Goal: Book appointment/travel/reservation

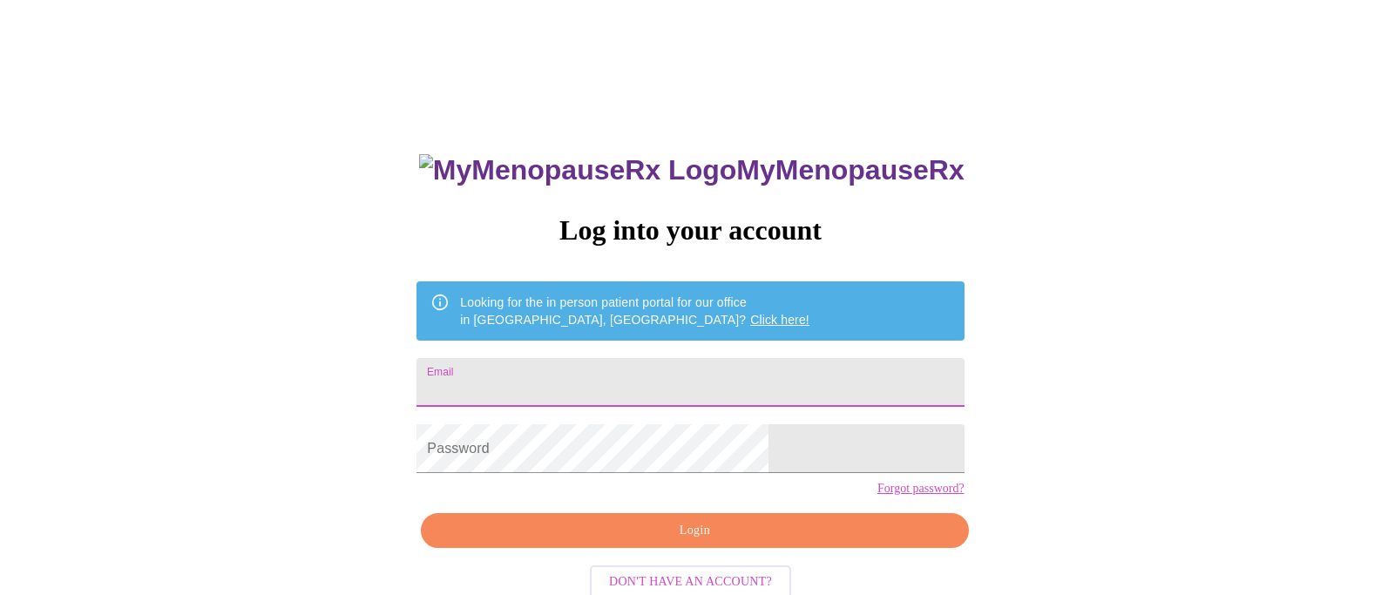
click at [741, 381] on input "Email" at bounding box center [689, 382] width 547 height 49
type input "[EMAIL_ADDRESS][DOMAIN_NAME]"
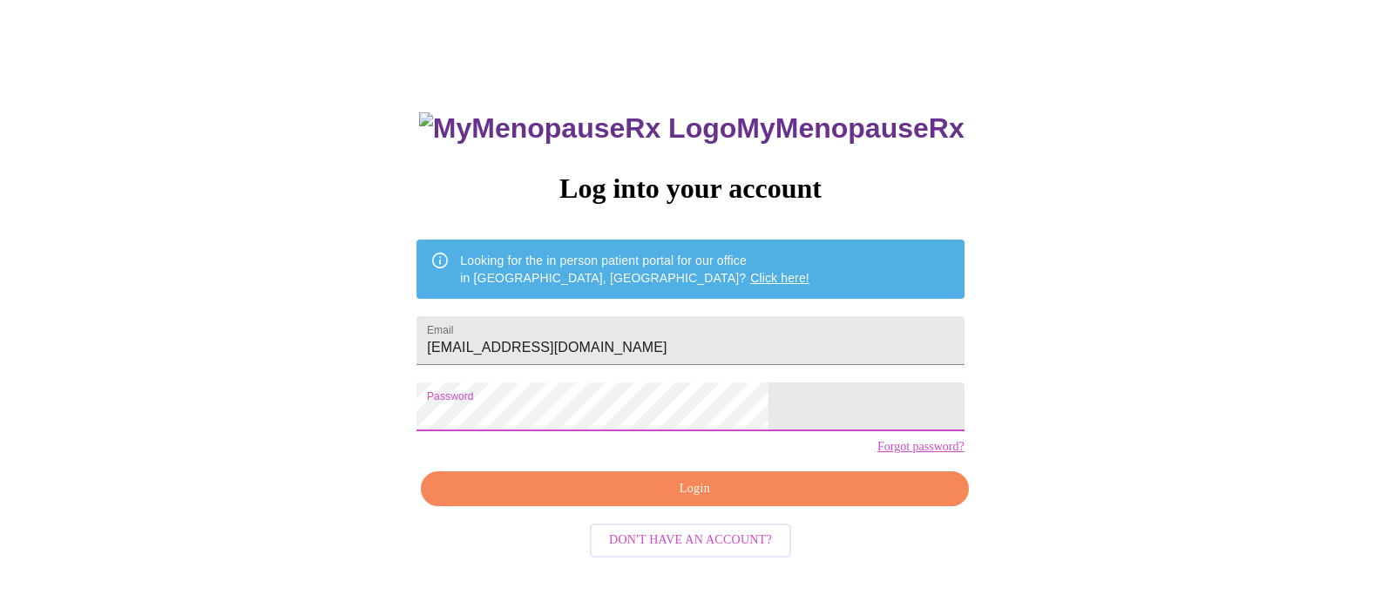
scroll to position [44, 0]
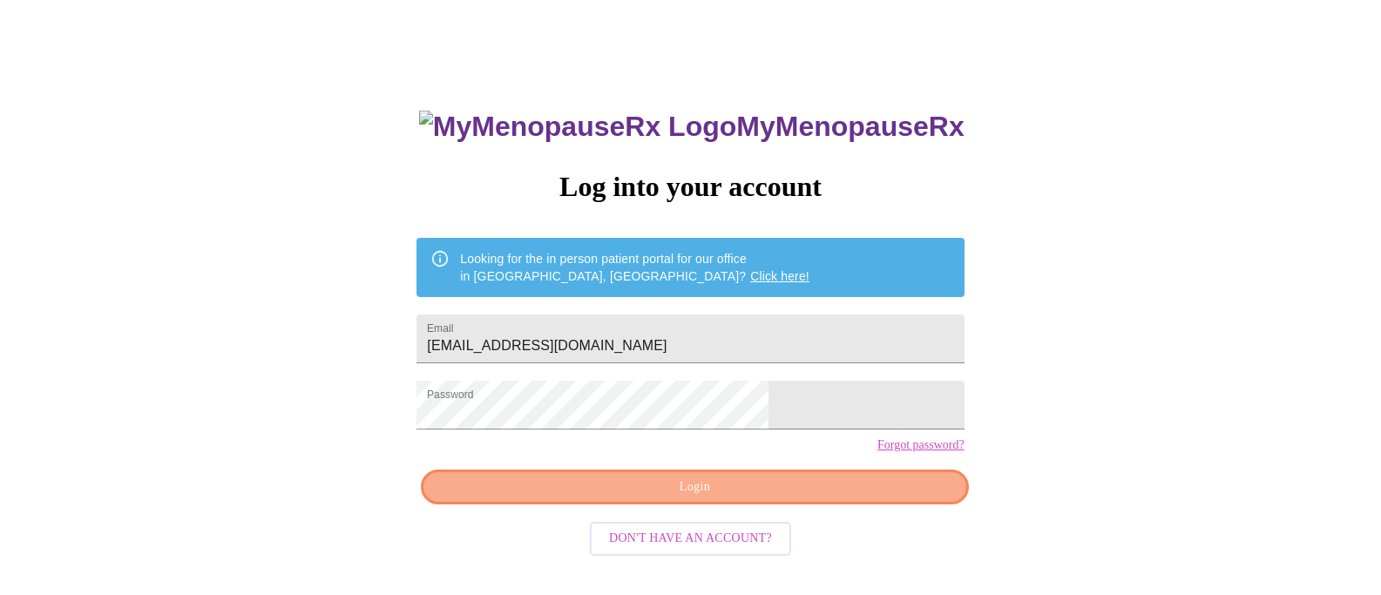
click at [792, 504] on button "Login" at bounding box center [694, 488] width 547 height 36
click at [712, 498] on span "Login" at bounding box center [694, 488] width 507 height 22
click at [562, 498] on span "Login" at bounding box center [694, 488] width 507 height 22
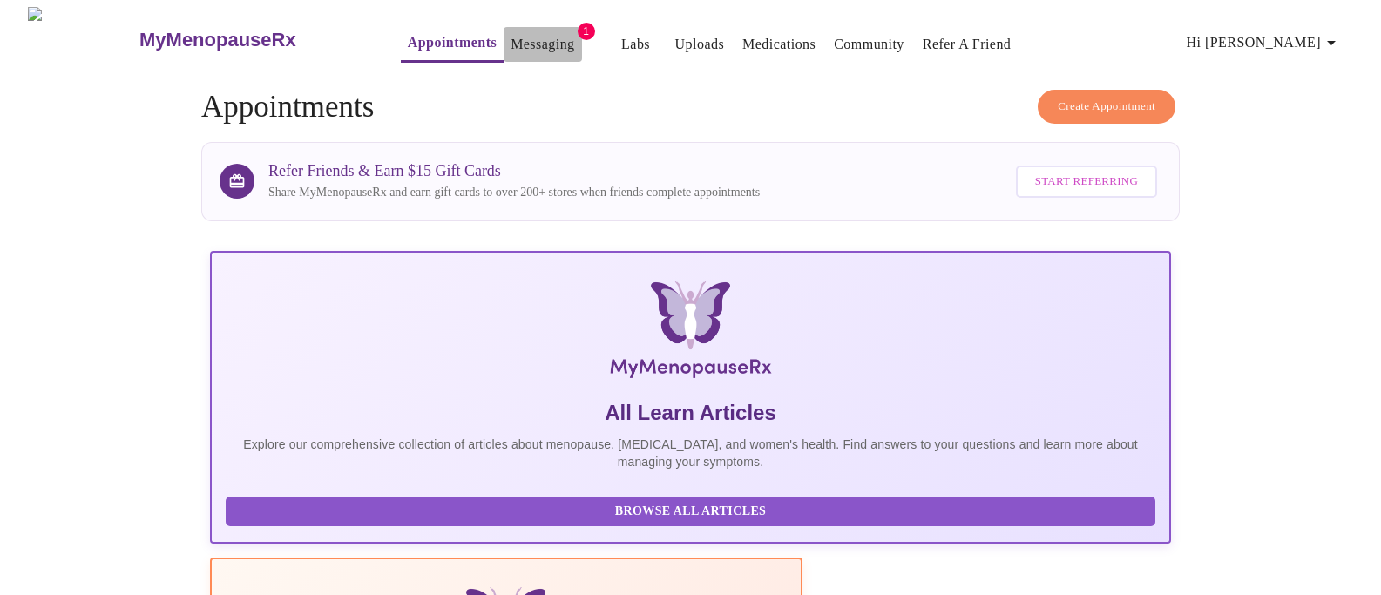
click at [511, 32] on link "Messaging" at bounding box center [543, 44] width 64 height 24
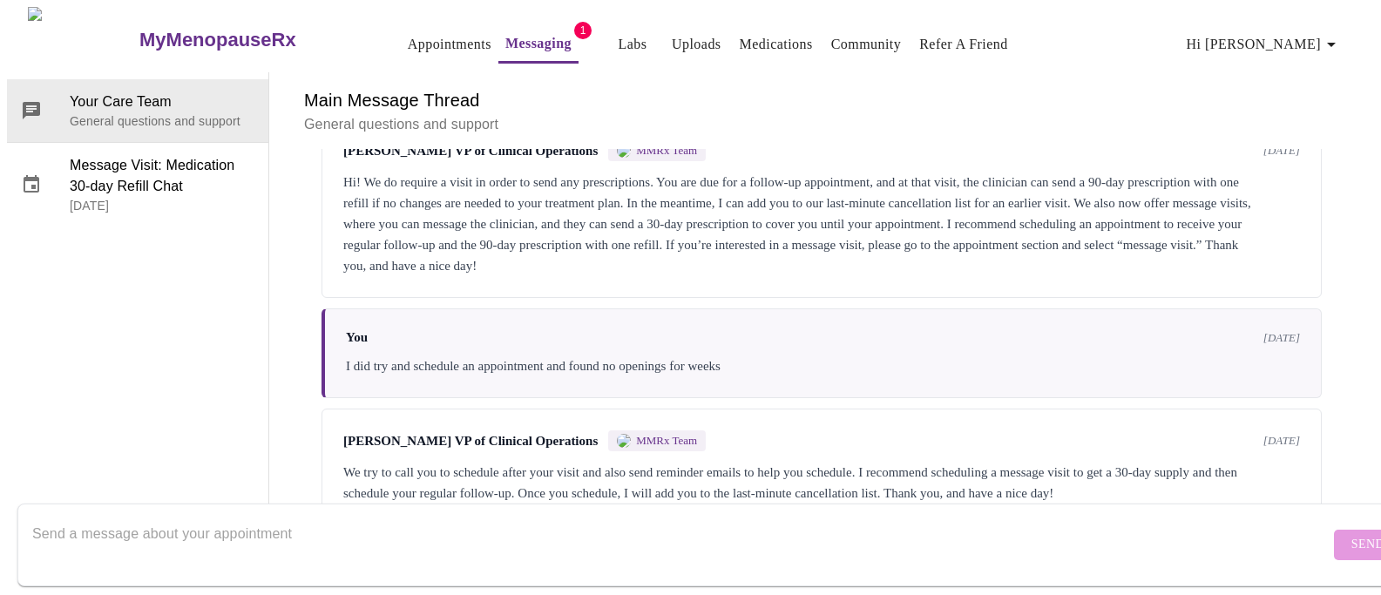
scroll to position [2546, 0]
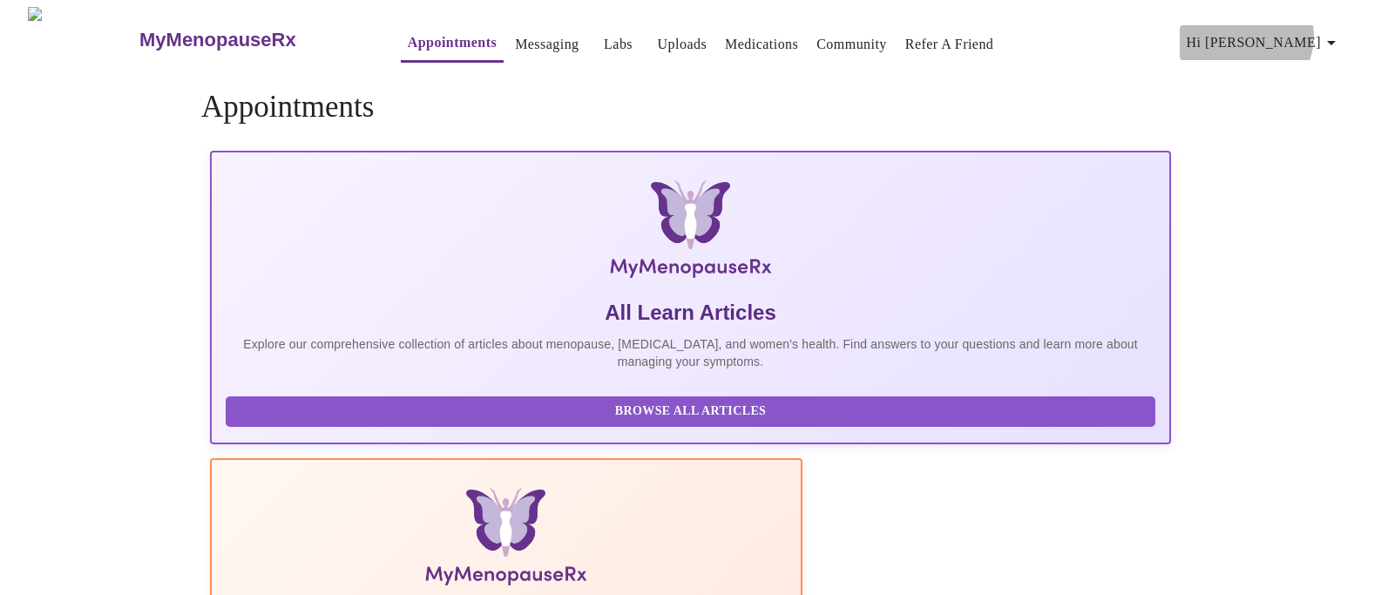
click at [1322, 30] on span "Hi [PERSON_NAME]" at bounding box center [1264, 42] width 155 height 24
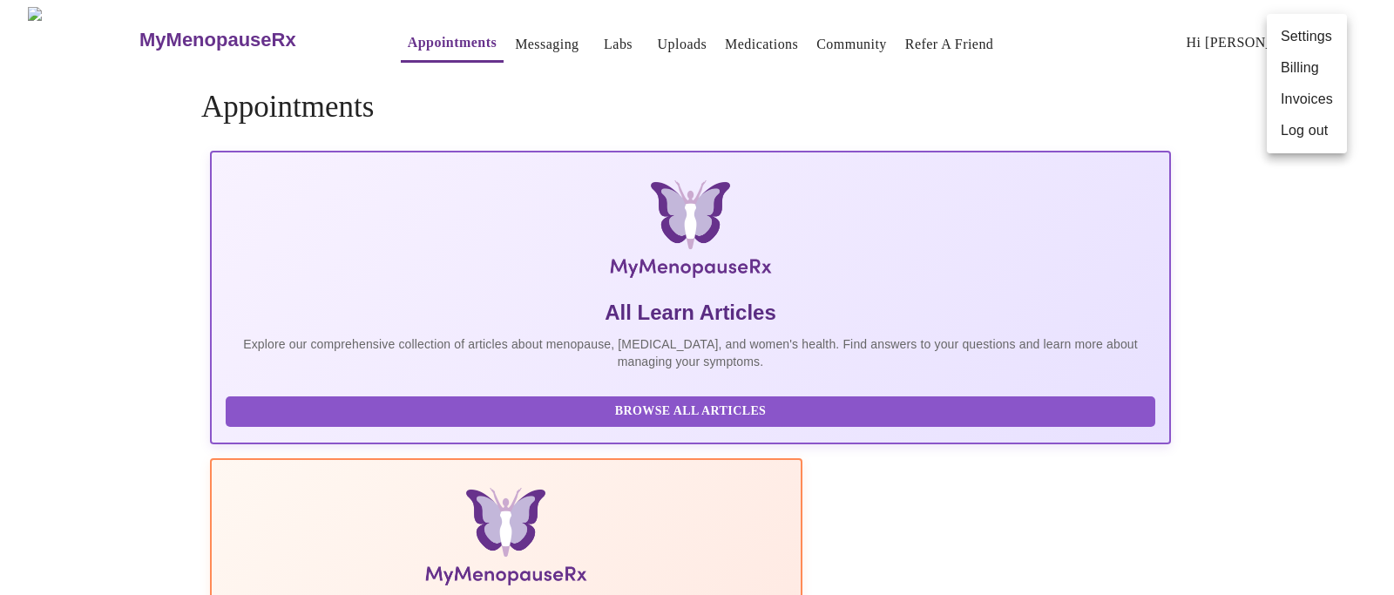
click at [1208, 553] on div at bounding box center [697, 297] width 1394 height 595
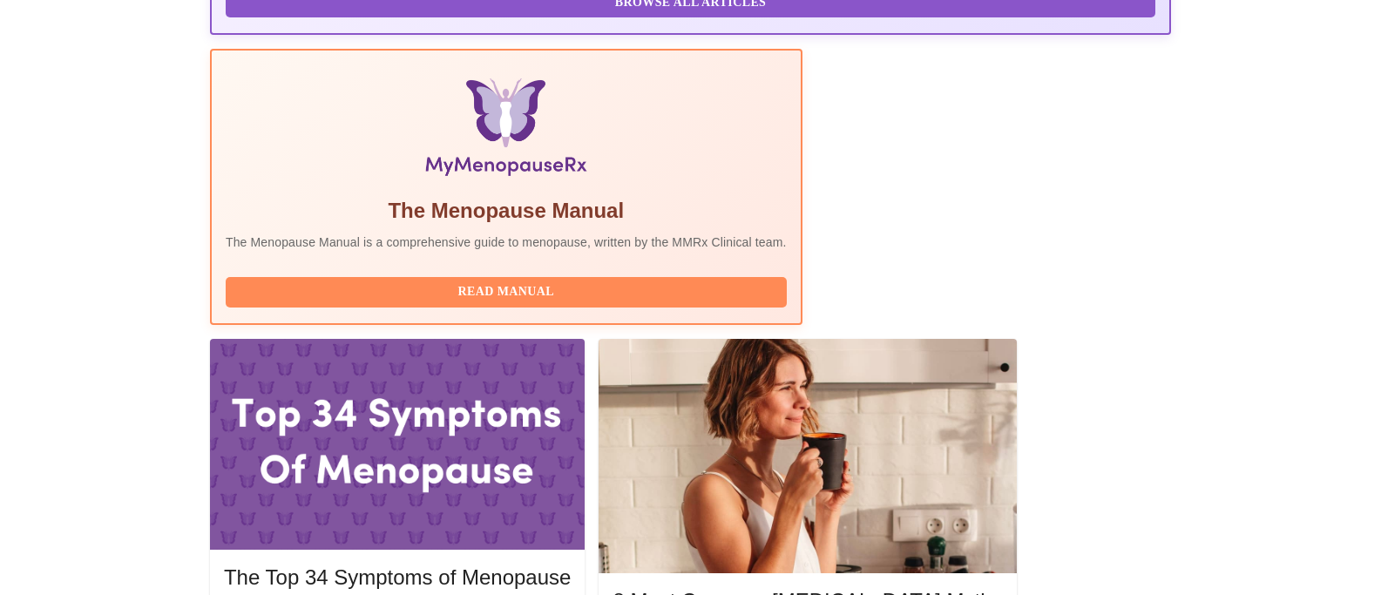
scroll to position [544, 0]
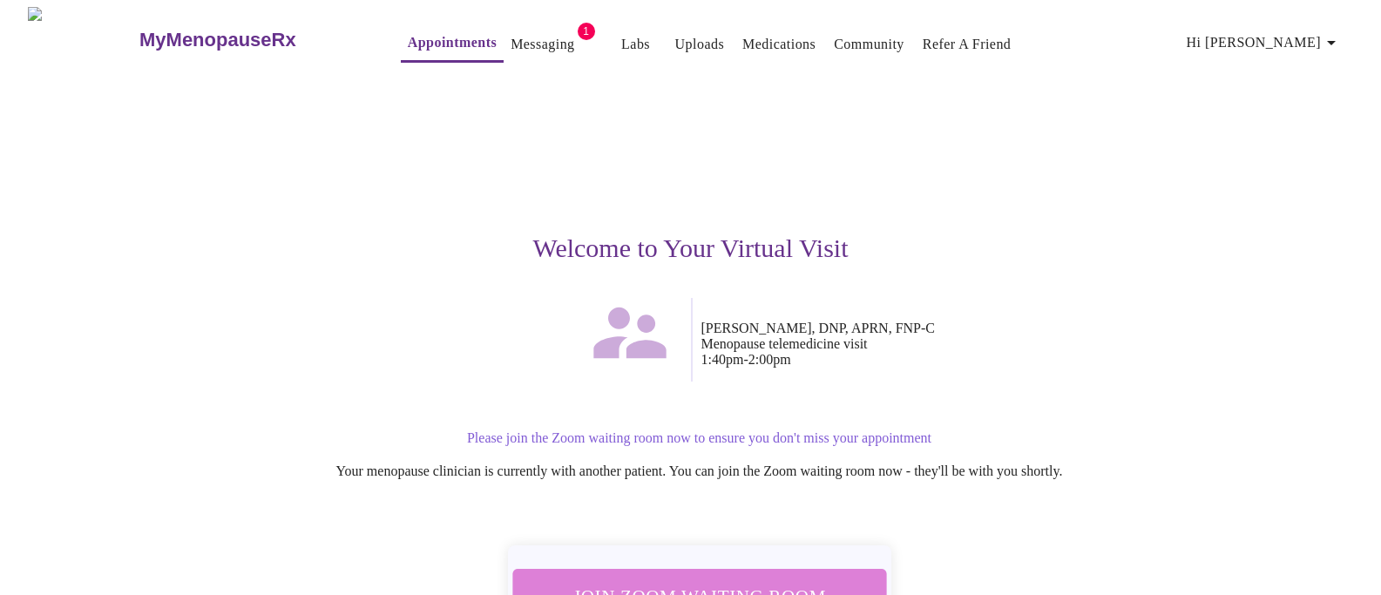
click at [826, 580] on span "Join Zoom Waiting Room" at bounding box center [699, 596] width 328 height 32
click at [815, 569] on button "Join Zoom Waiting Room" at bounding box center [699, 596] width 374 height 55
click at [819, 497] on div "Welcome to Your Virtual Visit [PERSON_NAME], DNP, APRN, FNP-C Menopause telemed…" at bounding box center [690, 389] width 1073 height 634
click at [802, 497] on div "Welcome to Your Virtual Visit [PERSON_NAME], DNP, APRN, FNP-C Menopause telemed…" at bounding box center [690, 389] width 1073 height 634
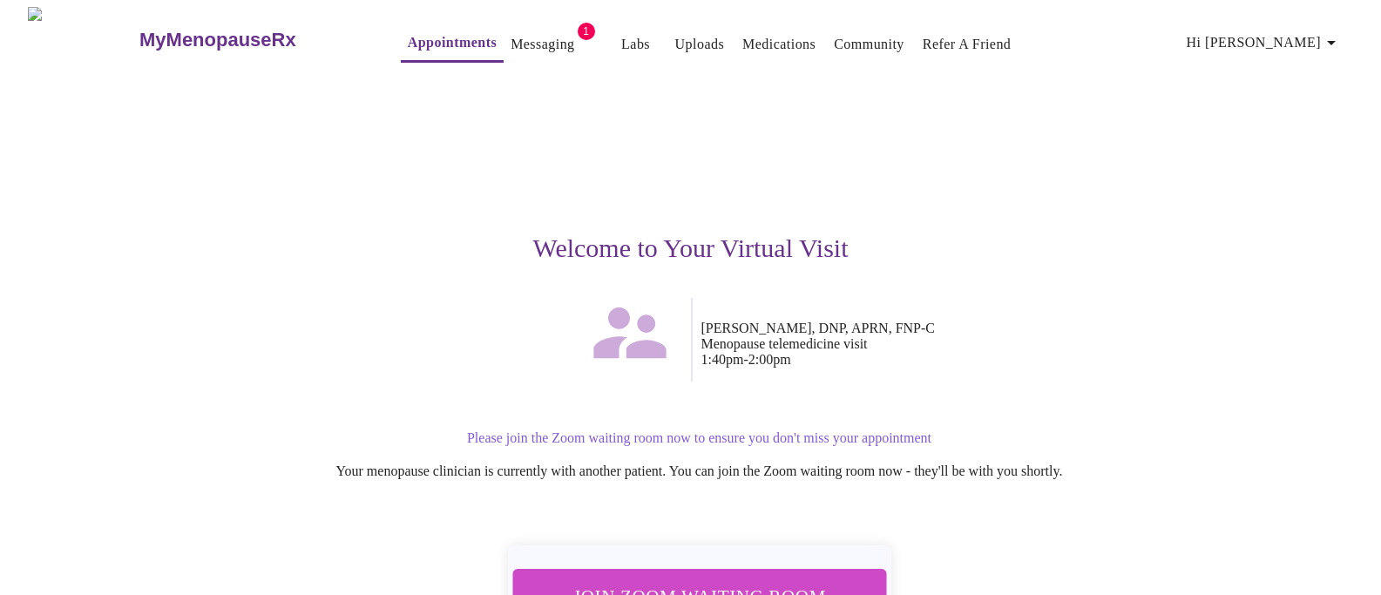
click at [770, 504] on div "Welcome to Your Virtual Visit [PERSON_NAME], DNP, APRN, FNP-C Menopause telemed…" at bounding box center [690, 389] width 1073 height 634
click at [856, 498] on div "Welcome to Your Virtual Visit [PERSON_NAME], DNP, APRN, FNP-C Menopause telemed…" at bounding box center [690, 389] width 1073 height 634
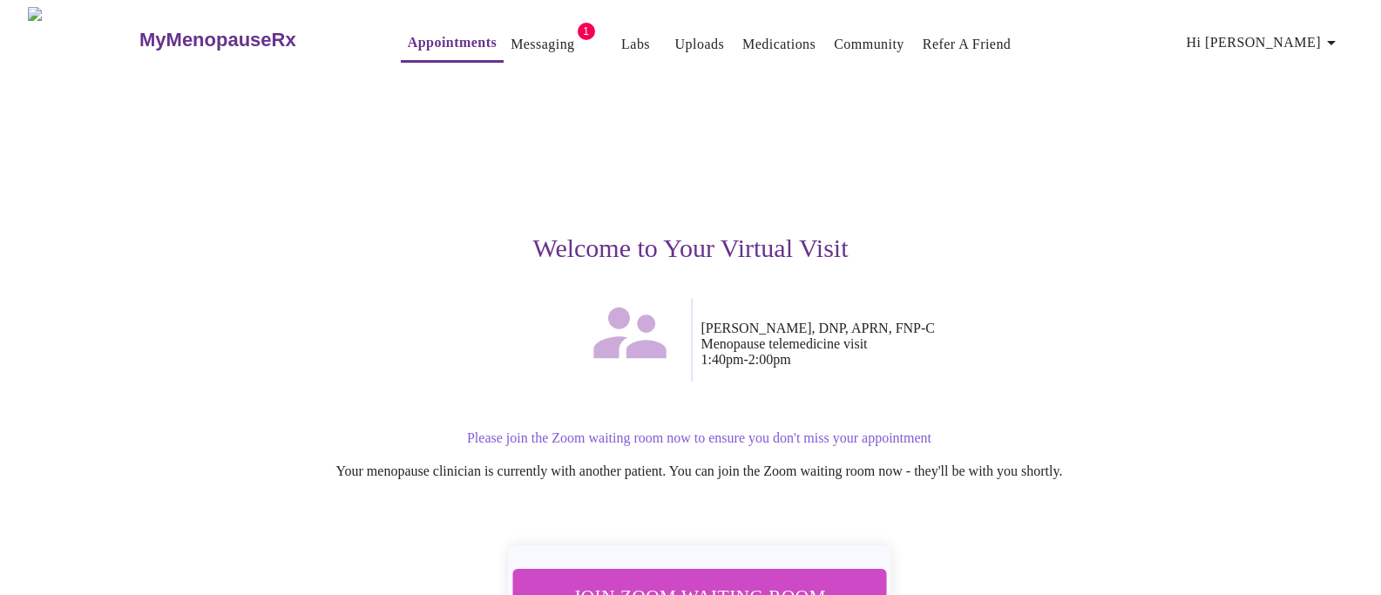
click at [848, 503] on div "Welcome to Your Virtual Visit [PERSON_NAME], DNP, APRN, FNP-C Menopause telemed…" at bounding box center [690, 389] width 1073 height 634
click at [829, 580] on span "Join Zoom Waiting Room" at bounding box center [699, 596] width 328 height 32
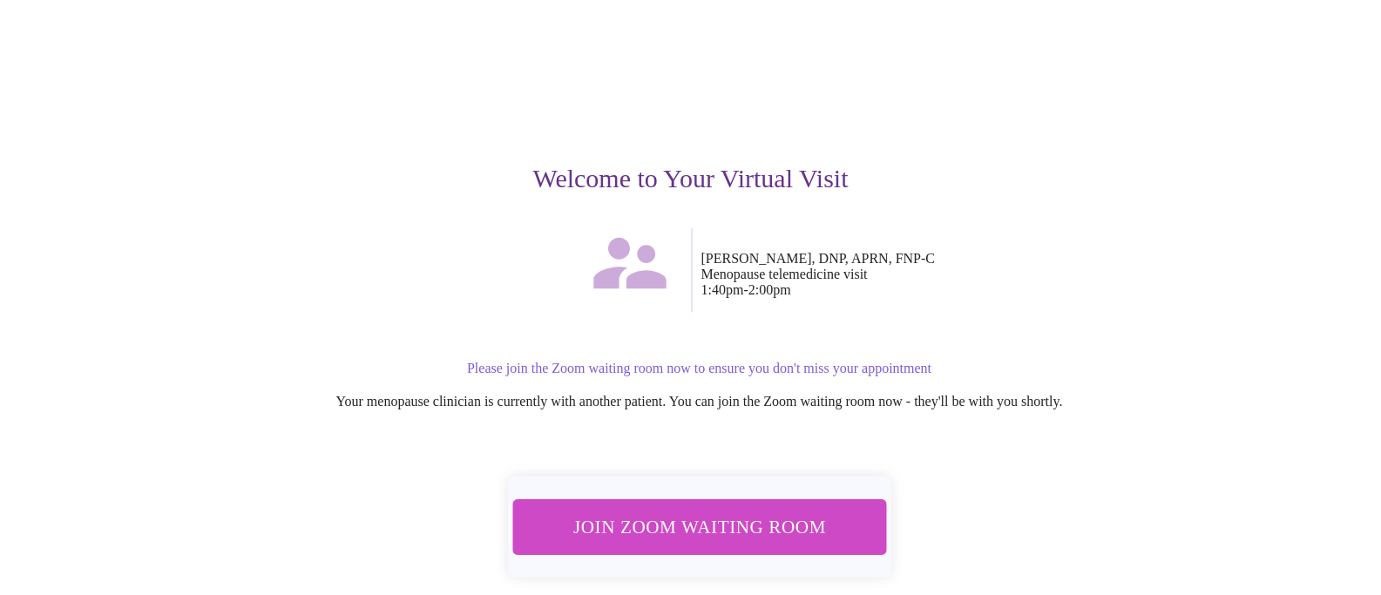
scroll to position [132, 0]
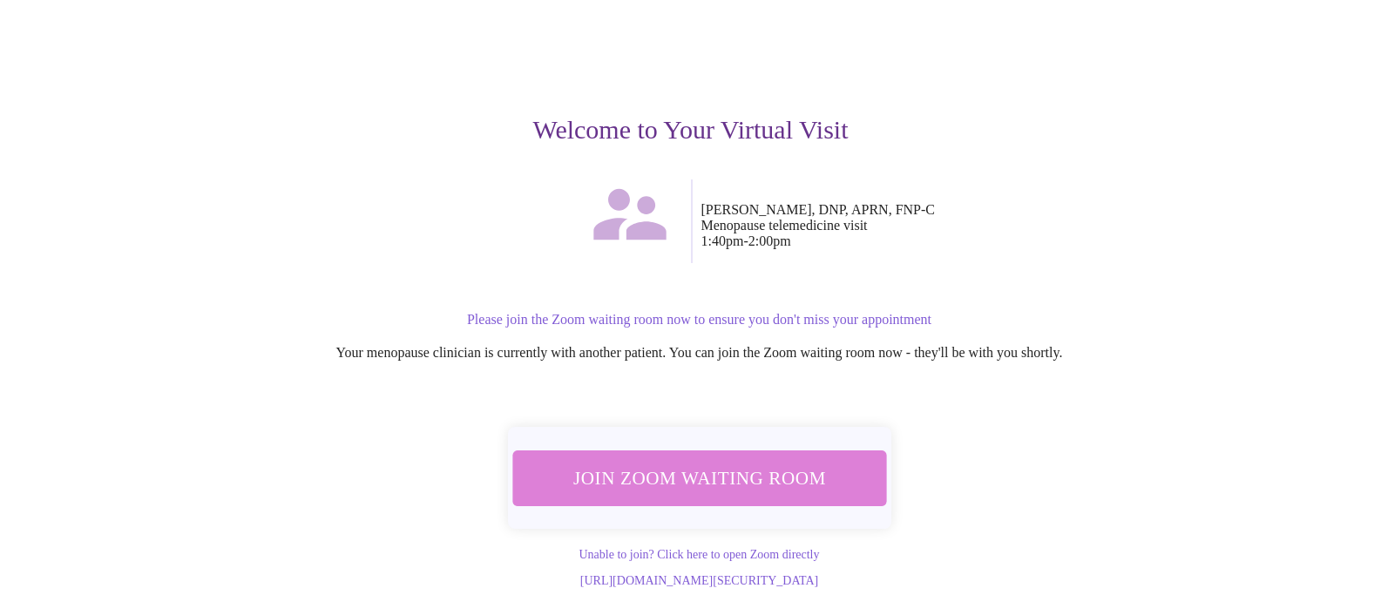
click at [766, 462] on span "Join Zoom Waiting Room" at bounding box center [699, 478] width 328 height 32
